Goal: Navigation & Orientation: Find specific page/section

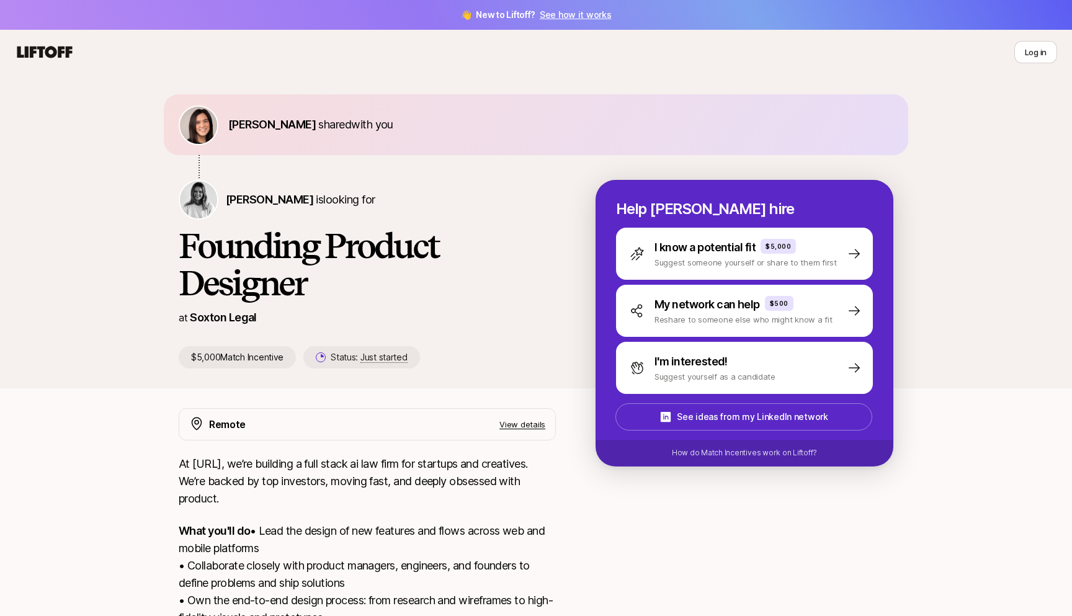
click at [63, 51] on icon at bounding box center [44, 52] width 55 height 12
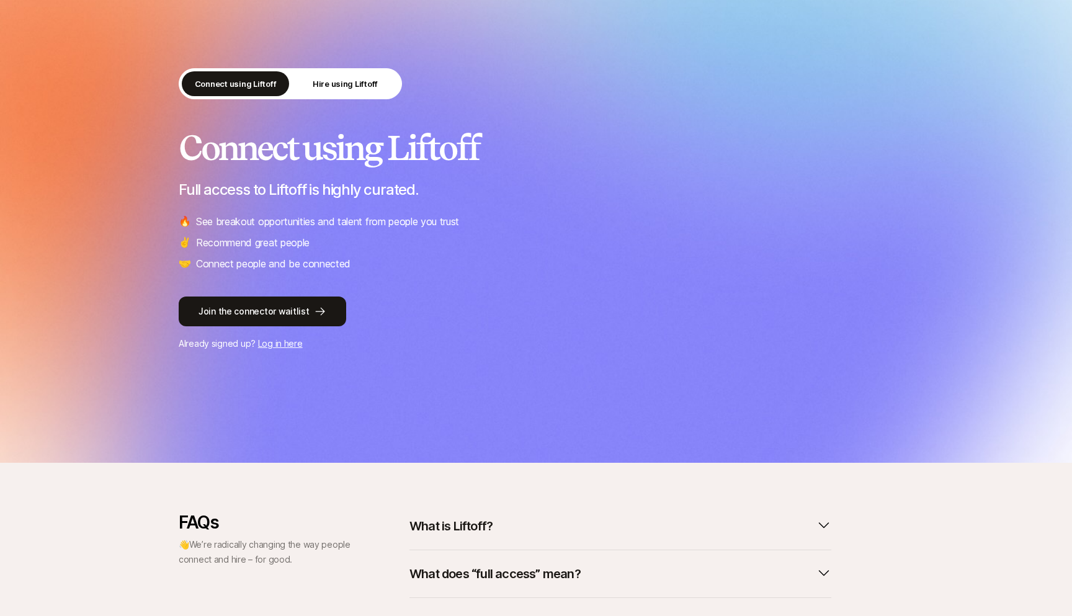
scroll to position [41, 0]
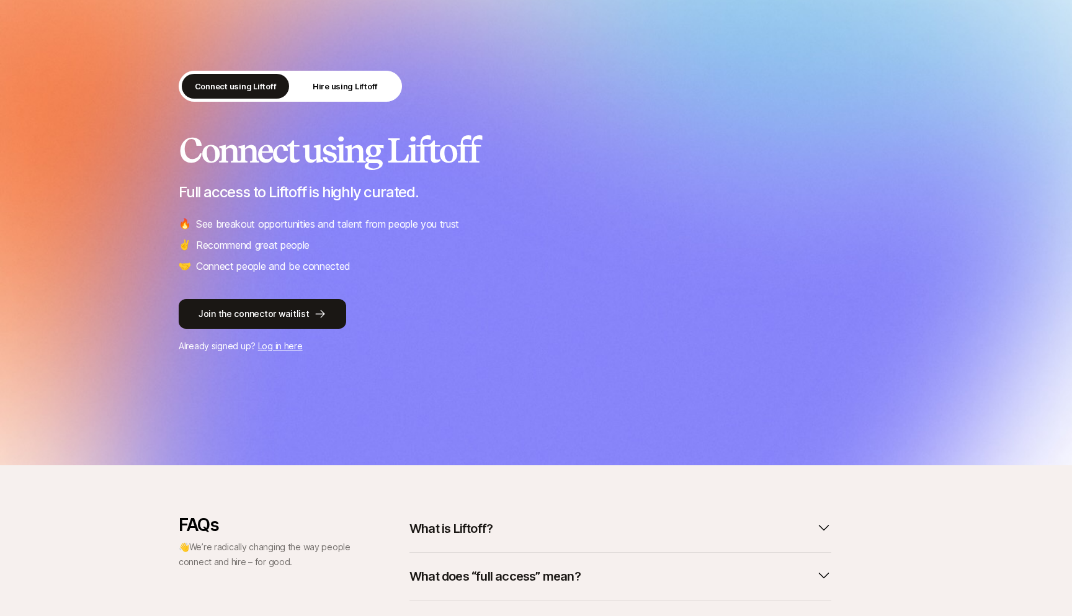
click at [285, 343] on link "Log in here" at bounding box center [280, 346] width 45 height 11
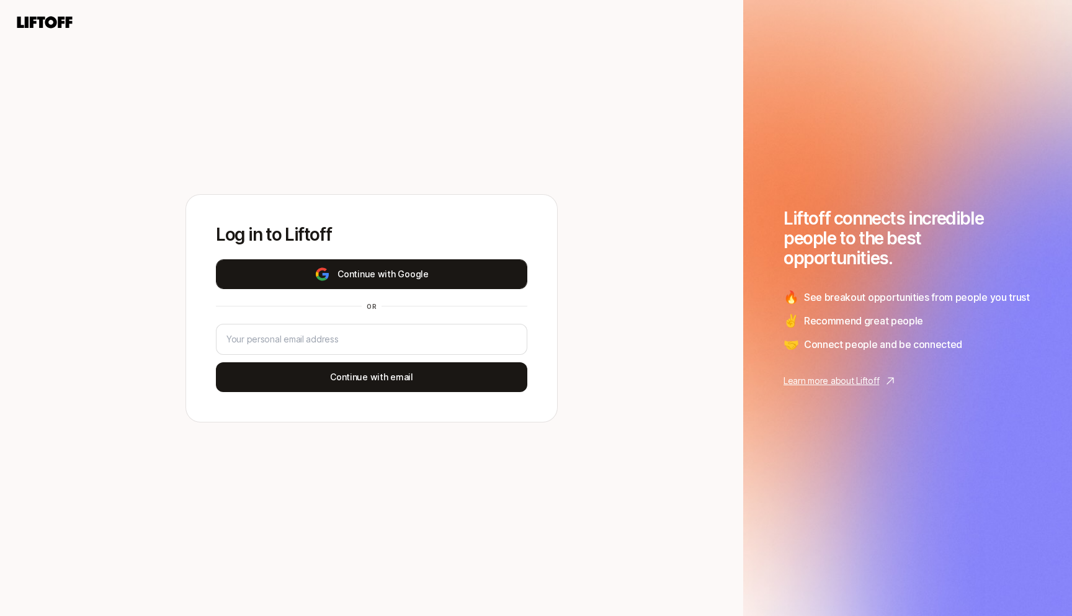
click at [323, 267] on img at bounding box center [323, 274] width 16 height 15
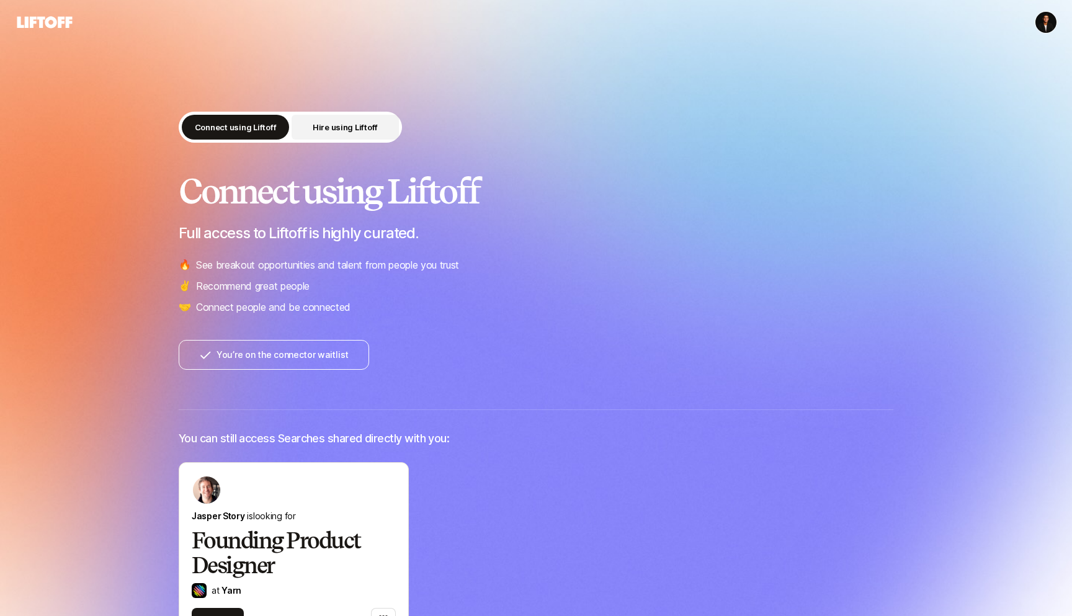
click at [349, 128] on p "Hire using Liftoff" at bounding box center [345, 127] width 65 height 12
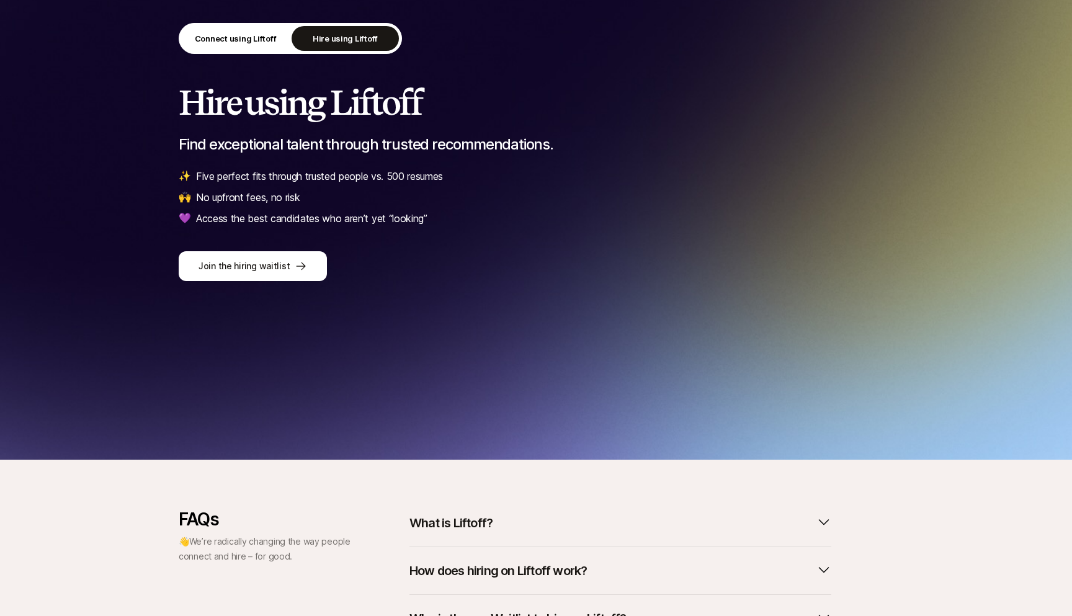
scroll to position [46, 0]
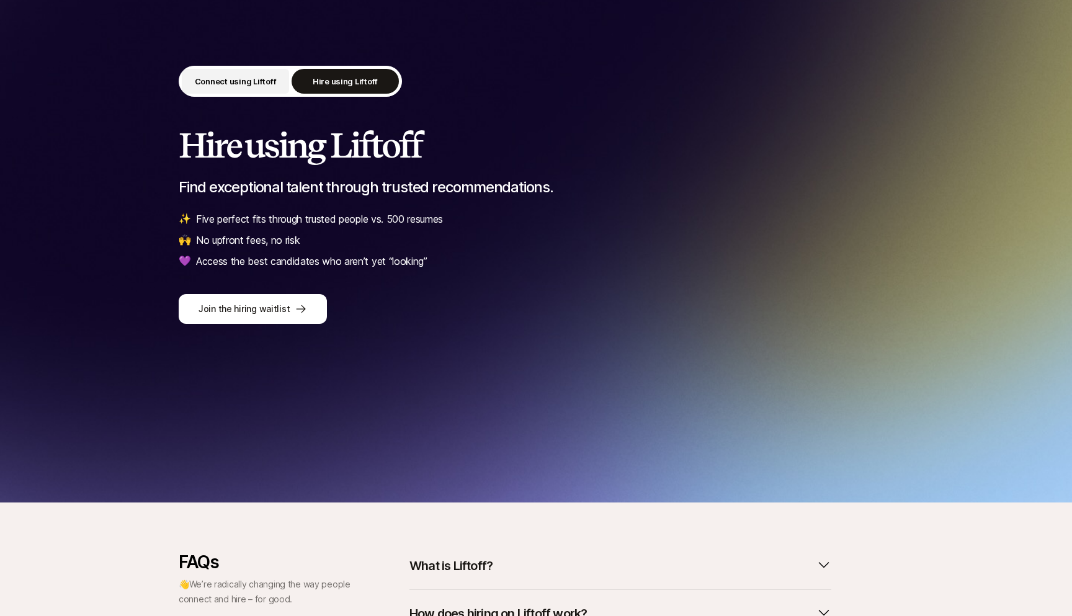
click at [262, 92] on button "Connect using Liftoff" at bounding box center [235, 81] width 107 height 25
